Goal: Task Accomplishment & Management: Complete application form

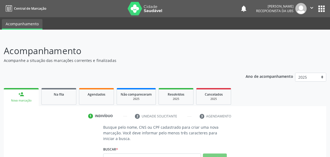
scroll to position [63, 0]
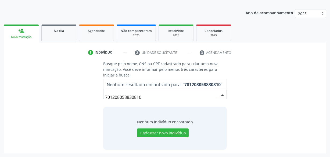
drag, startPoint x: 148, startPoint y: 97, endPoint x: 56, endPoint y: 97, distance: 92.5
click at [56, 97] on div "Busque pelo nome, CNS ou CPF cadastrado para criar uma nova marcação. Você deve…" at bounding box center [165, 105] width 315 height 88
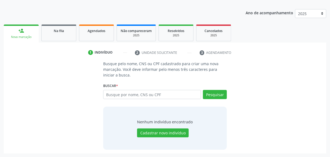
click at [56, 97] on div "Busque pelo nome, CNS ou CPF cadastrado para criar uma nova marcação. Você deve…" at bounding box center [165, 105] width 315 height 88
click at [84, 32] on div "Agendados" at bounding box center [96, 31] width 27 height 6
select select "8"
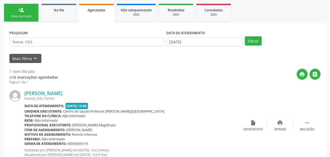
scroll to position [103, 0]
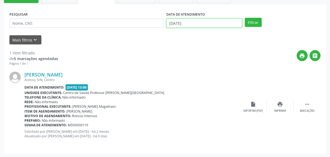
click at [222, 22] on input "11/09/2025" at bounding box center [204, 23] width 76 height 9
click at [0, 0] on select "Janeiro Fevereiro Março Abril Maio Junho Julho Agosto Setembro Outubro Novembro…" at bounding box center [0, 0] width 0 height 0
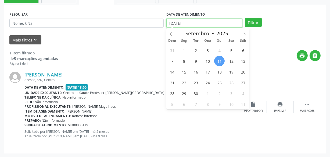
click at [197, 22] on input "11/09/2025" at bounding box center [204, 23] width 76 height 9
click at [219, 63] on span "11" at bounding box center [219, 61] width 10 height 10
type input "11/09/2025"
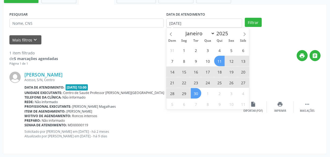
click at [198, 96] on span "30" at bounding box center [196, 93] width 10 height 10
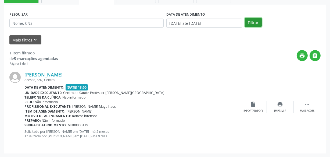
click at [248, 24] on button "Filtrar" at bounding box center [253, 22] width 17 height 9
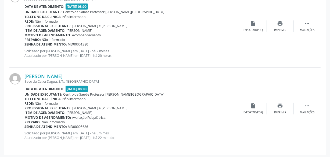
scroll to position [426, 0]
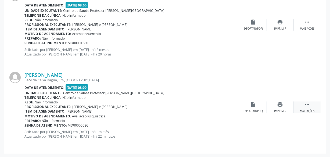
click at [312, 103] on div " Mais ações" at bounding box center [307, 107] width 27 height 12
click at [198, 73] on div "Wellington Dionisio Alves dos Santos Beco da Caixa Dagua, S/N, Tuquanduba Data …" at bounding box center [164, 107] width 311 height 82
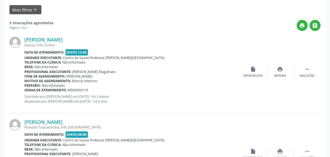
scroll to position [0, 0]
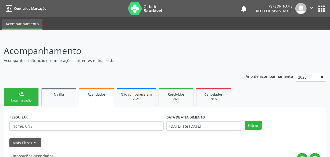
click at [33, 97] on link "person_add Nova marcação" at bounding box center [21, 97] width 35 height 18
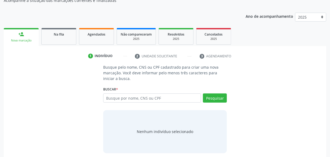
scroll to position [63, 0]
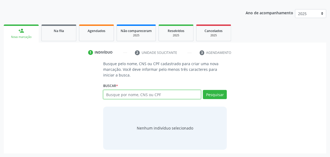
click at [147, 94] on input "text" at bounding box center [152, 94] width 98 height 9
type input "701208058830810"
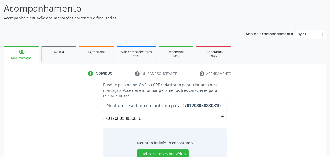
scroll to position [0, 0]
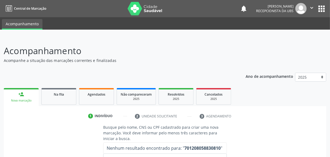
click at [314, 8] on icon "" at bounding box center [312, 8] width 6 height 6
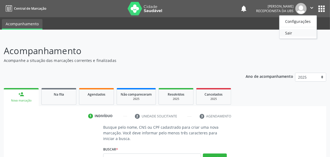
click at [303, 36] on link "Sair" at bounding box center [298, 33] width 37 height 8
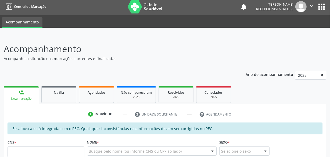
scroll to position [99, 0]
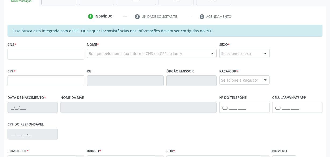
click at [27, 52] on input "text" at bounding box center [46, 54] width 77 height 11
type input "701 2080 5883 0810"
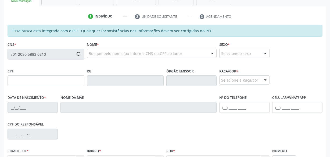
type input "052.198.724-51"
type input "2[DATE]"
type input "[PERSON_NAME]"
type input "[PHONE_NUMBER]"
type input "S/N"
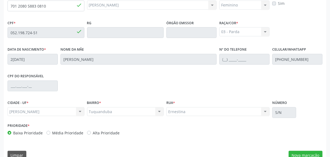
scroll to position [158, 0]
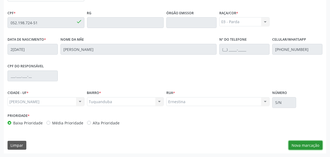
click at [305, 143] on button "Nova marcação" at bounding box center [306, 145] width 34 height 9
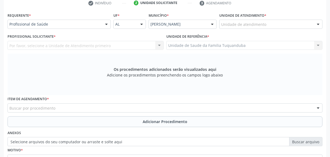
scroll to position [109, 0]
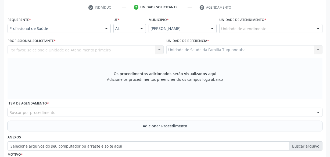
click at [104, 29] on div at bounding box center [106, 28] width 8 height 9
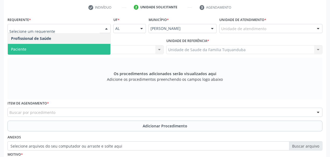
click at [78, 51] on span "Paciente" at bounding box center [59, 49] width 103 height 11
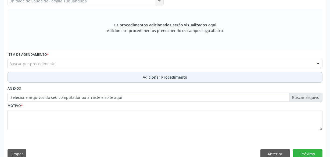
scroll to position [166, 0]
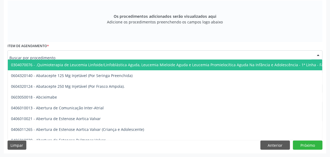
click at [115, 54] on div at bounding box center [165, 54] width 315 height 9
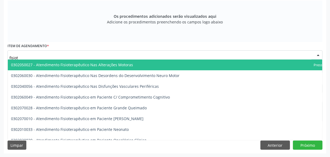
type input "fisiote"
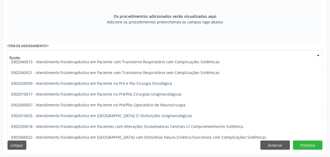
scroll to position [244, 0]
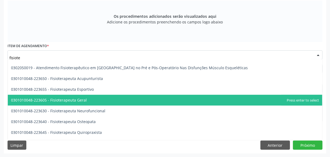
click at [98, 97] on span "0301010048-223605 - Fisioterapeuta Geral" at bounding box center [165, 100] width 315 height 11
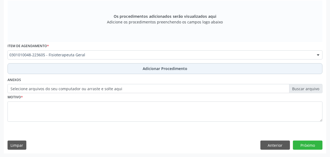
click at [121, 72] on button "Adicionar Procedimento" at bounding box center [165, 68] width 315 height 11
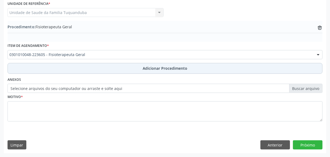
scroll to position [145, 0]
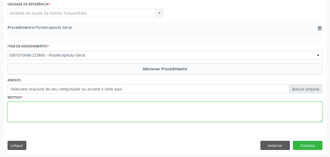
click at [115, 102] on textarea at bounding box center [165, 112] width 315 height 20
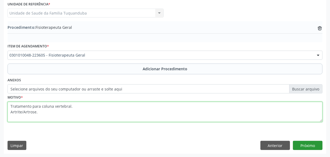
type textarea "Tratamento para coluna vertebral. Artrite/Artrose."
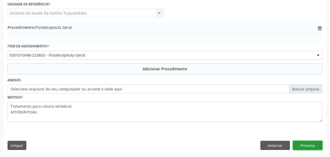
click at [305, 144] on button "Próximo" at bounding box center [308, 145] width 30 height 9
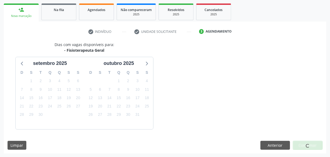
scroll to position [100, 0]
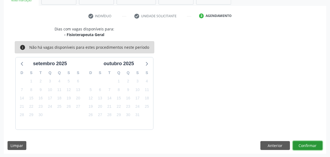
click at [304, 144] on button "Confirmar" at bounding box center [308, 145] width 30 height 9
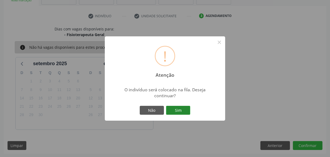
click at [185, 109] on button "Sim" at bounding box center [178, 110] width 24 height 9
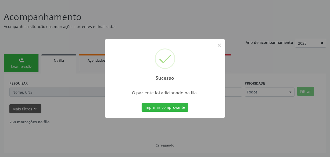
scroll to position [28, 0]
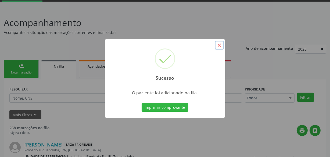
click at [219, 43] on button "×" at bounding box center [219, 45] width 9 height 9
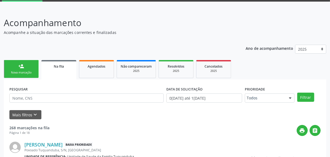
click at [11, 65] on link "person_add Nova marcação" at bounding box center [21, 69] width 35 height 18
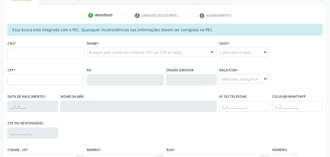
scroll to position [101, 0]
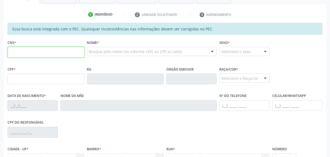
click at [48, 54] on input "text" at bounding box center [46, 52] width 77 height 11
type input "701 2080 5883 0810"
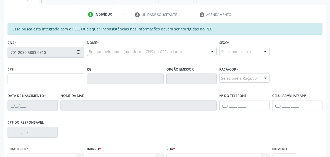
type input "052.198.724-51"
type input "2[DATE]"
type input "[PERSON_NAME]"
type input "[PHONE_NUMBER]"
type input "S/N"
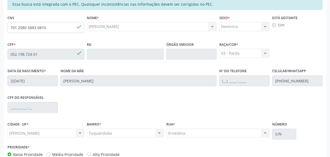
scroll to position [158, 0]
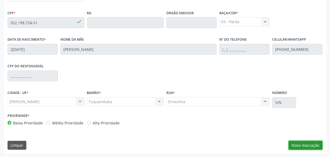
click at [300, 147] on button "Nova marcação" at bounding box center [306, 145] width 34 height 9
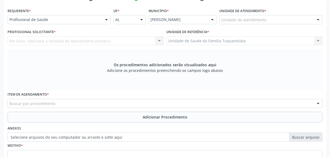
scroll to position [109, 0]
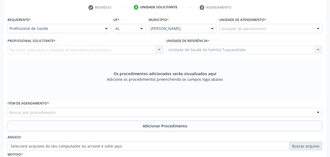
drag, startPoint x: 71, startPoint y: 105, endPoint x: 70, endPoint y: 111, distance: 6.3
click at [71, 106] on div "Item de agendamento * Buscar por procedimento 0304070076 - .Quimioterapia de Le…" at bounding box center [165, 107] width 315 height 17
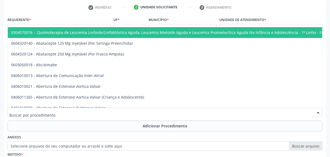
click at [70, 111] on div at bounding box center [165, 112] width 315 height 9
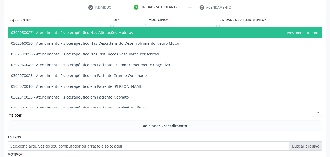
type input "fisiotera"
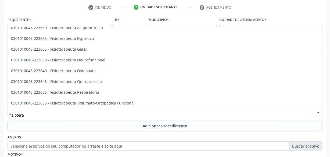
scroll to position [274, 0]
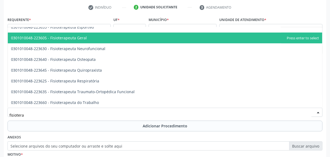
click at [83, 40] on span "0301010048-223605 - Fisioterapeuta Geral" at bounding box center [165, 38] width 315 height 11
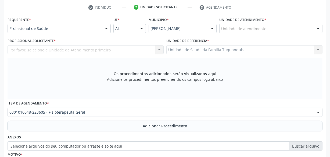
drag, startPoint x: 97, startPoint y: 24, endPoint x: 94, endPoint y: 27, distance: 3.6
click at [97, 25] on div "Profissional de Saúde" at bounding box center [59, 28] width 103 height 9
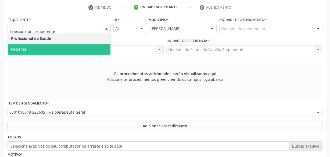
click at [71, 49] on span "Paciente" at bounding box center [59, 49] width 103 height 11
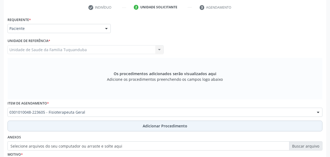
click at [145, 123] on span "Adicionar Procedimento" at bounding box center [165, 126] width 45 height 6
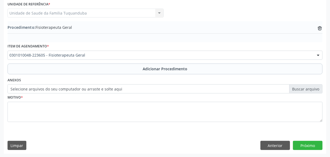
scroll to position [145, 0]
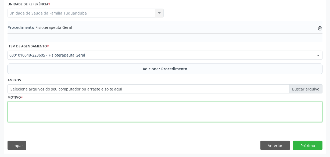
click at [118, 110] on textarea at bounding box center [165, 112] width 315 height 20
click at [24, 106] on textarea "Fascite . 20 sessões." at bounding box center [165, 112] width 315 height 20
type textarea "Fascite e tendinite. 20 sessões."
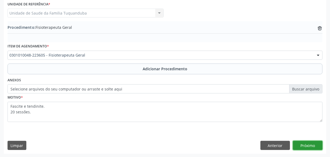
click at [303, 143] on button "Próximo" at bounding box center [308, 145] width 30 height 9
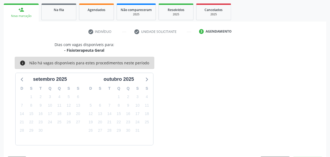
scroll to position [100, 0]
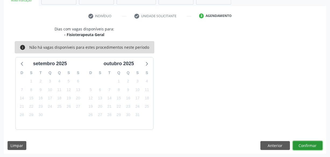
click at [308, 147] on button "Confirmar" at bounding box center [308, 145] width 30 height 9
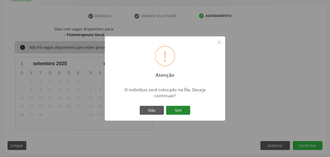
click at [184, 112] on button "Sim" at bounding box center [178, 110] width 24 height 9
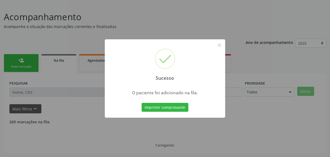
scroll to position [28, 0]
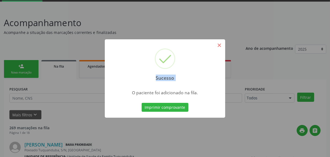
click at [216, 44] on div "Sucesso ×" at bounding box center [165, 62] width 120 height 46
click at [218, 44] on button "×" at bounding box center [219, 45] width 9 height 9
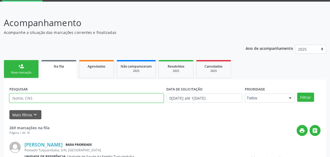
click at [58, 98] on input "text" at bounding box center [86, 97] width 154 height 9
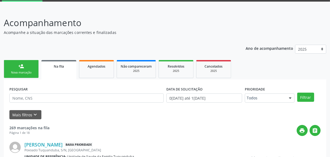
click at [23, 73] on div "Nova marcação" at bounding box center [21, 72] width 27 height 4
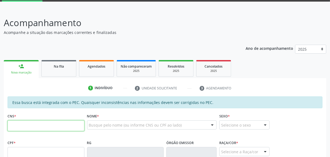
click at [32, 124] on input "text" at bounding box center [46, 125] width 77 height 11
type input "701 2080 5883 0810"
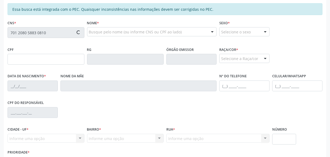
scroll to position [126, 0]
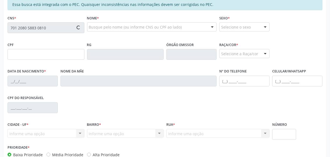
type input "052.198.724-51"
type input "2[DATE]"
type input "[PERSON_NAME]"
type input "[PHONE_NUMBER]"
type input "S/N"
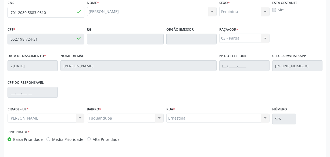
scroll to position [158, 0]
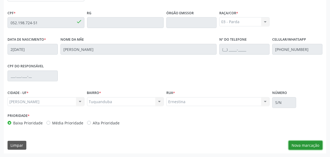
click at [303, 142] on button "Nova marcação" at bounding box center [306, 145] width 34 height 9
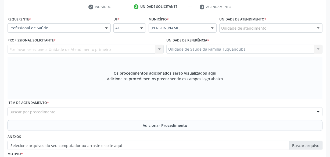
scroll to position [109, 0]
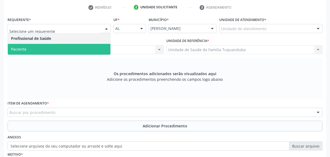
click at [79, 49] on span "Paciente" at bounding box center [59, 49] width 103 height 11
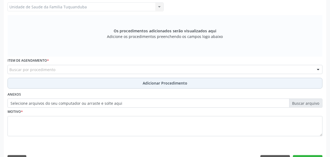
scroll to position [158, 0]
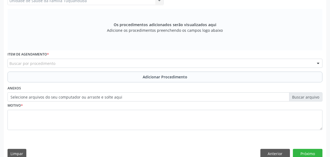
click at [74, 64] on div "Buscar por procedimento" at bounding box center [165, 63] width 315 height 9
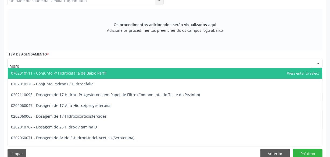
type input "hidrot"
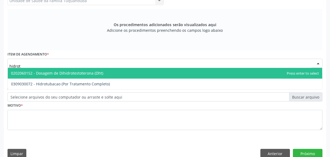
click at [74, 64] on input "hidrot" at bounding box center [160, 66] width 302 height 11
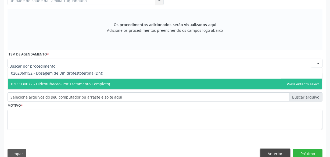
click at [267, 152] on button "Anterior" at bounding box center [276, 153] width 30 height 9
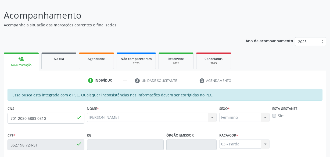
scroll to position [35, 0]
click at [66, 64] on link "Na fila" at bounding box center [58, 61] width 35 height 17
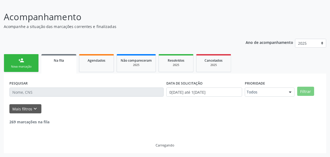
click at [32, 66] on div "Nova marcação" at bounding box center [21, 67] width 27 height 4
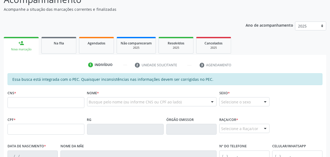
scroll to position [60, 0]
